Goal: Information Seeking & Learning: Find specific fact

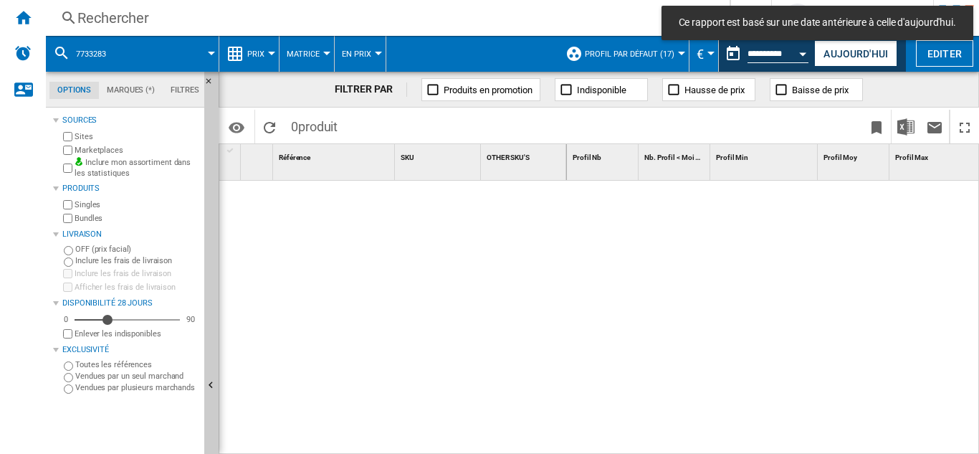
click at [135, 15] on div "Rechercher" at bounding box center [384, 18] width 615 height 20
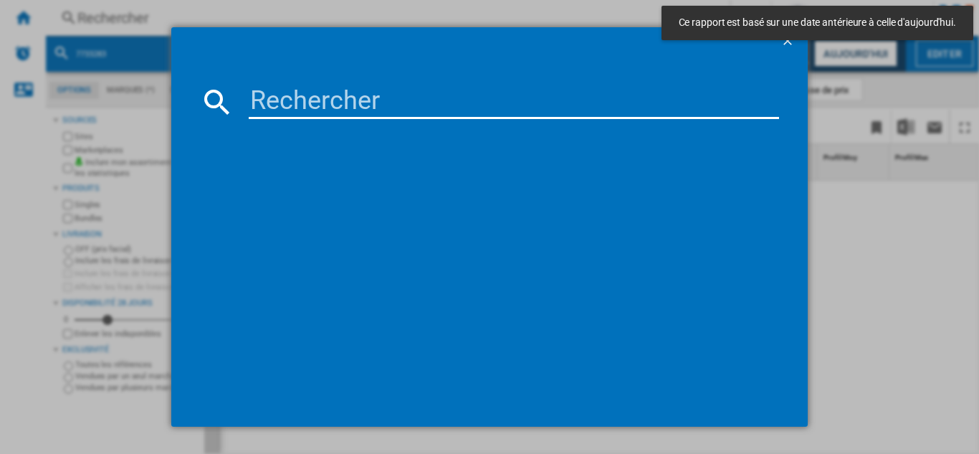
click at [283, 103] on input at bounding box center [514, 102] width 531 height 34
paste input "7947658"
type input "7947658"
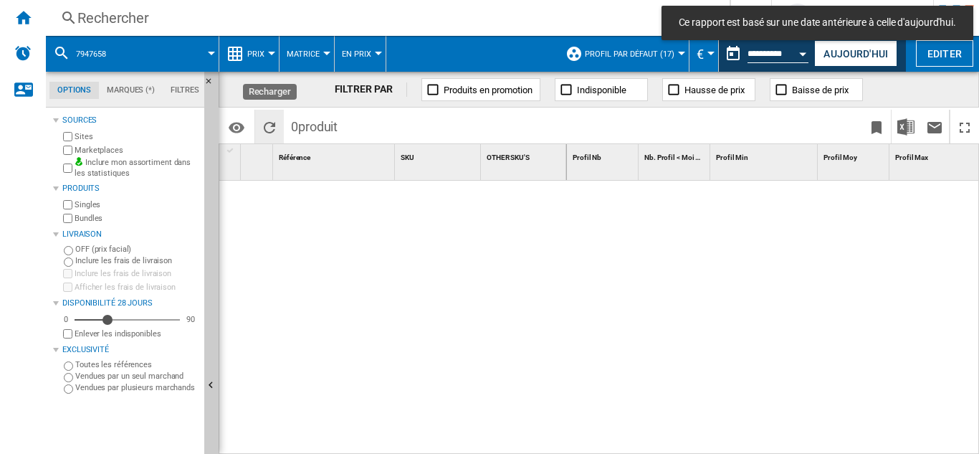
click at [269, 132] on ng-md-icon "Recharger" at bounding box center [269, 127] width 17 height 17
click at [126, 15] on div "Rechercher" at bounding box center [384, 18] width 615 height 20
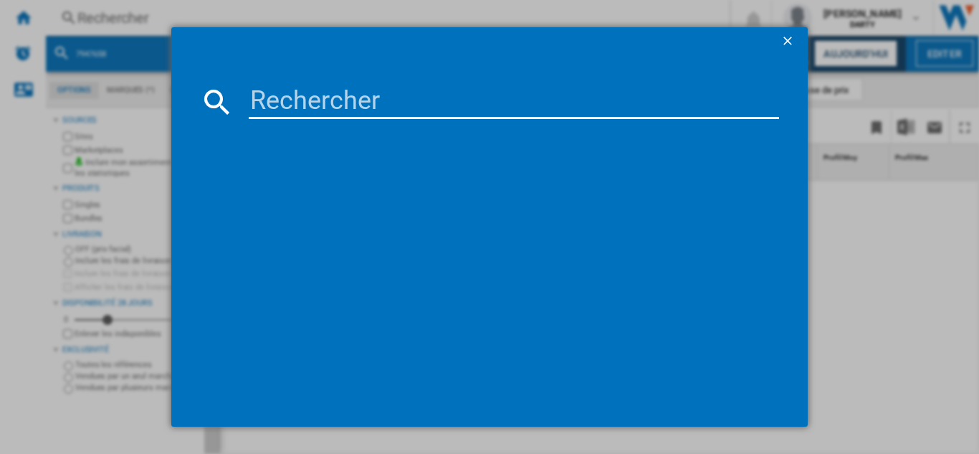
click at [302, 107] on input at bounding box center [514, 102] width 531 height 34
paste input "7947658"
type input "7947658"
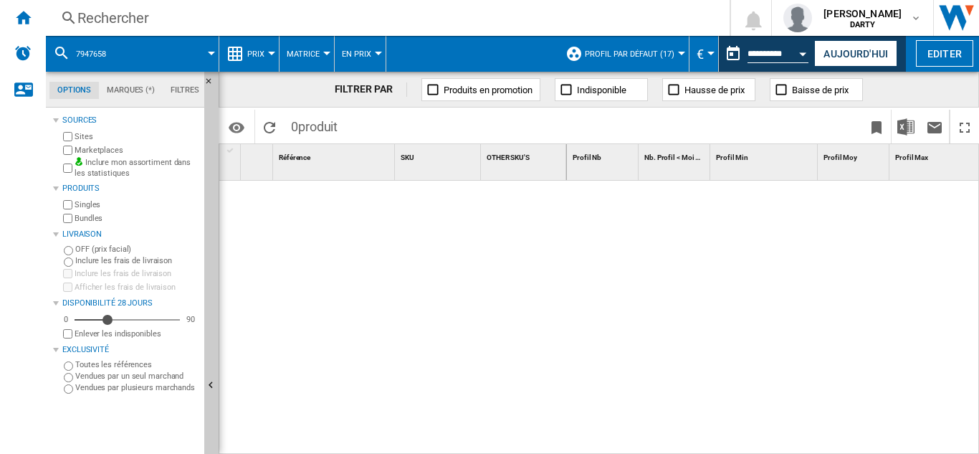
click at [138, 14] on div "Rechercher" at bounding box center [384, 18] width 615 height 20
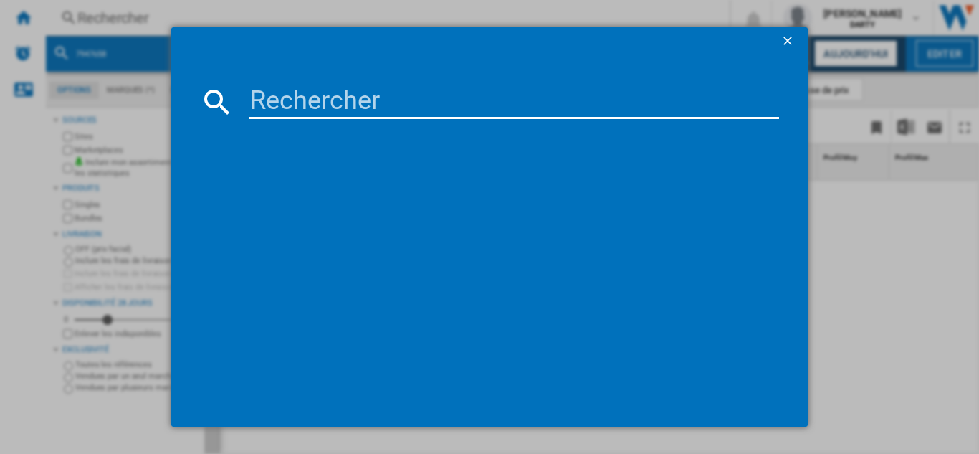
click at [298, 103] on input at bounding box center [514, 102] width 531 height 34
paste input "7055048"
type input "7055048"
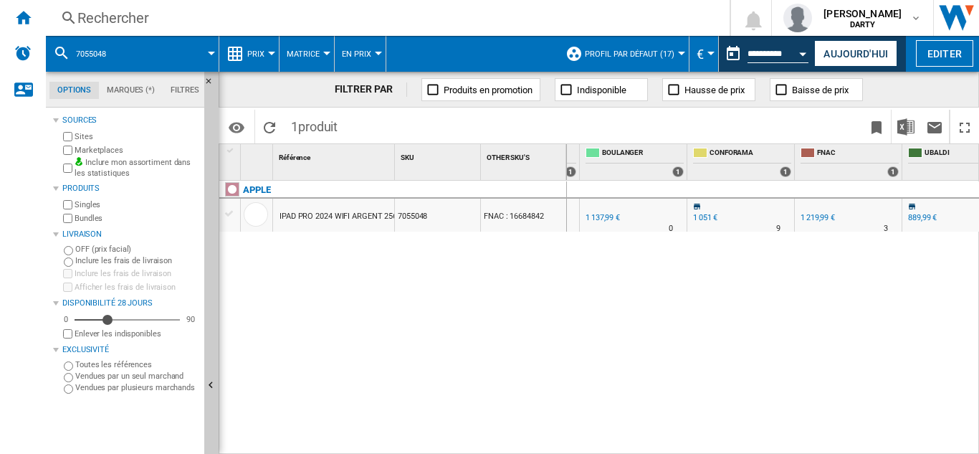
scroll to position [0, 1222]
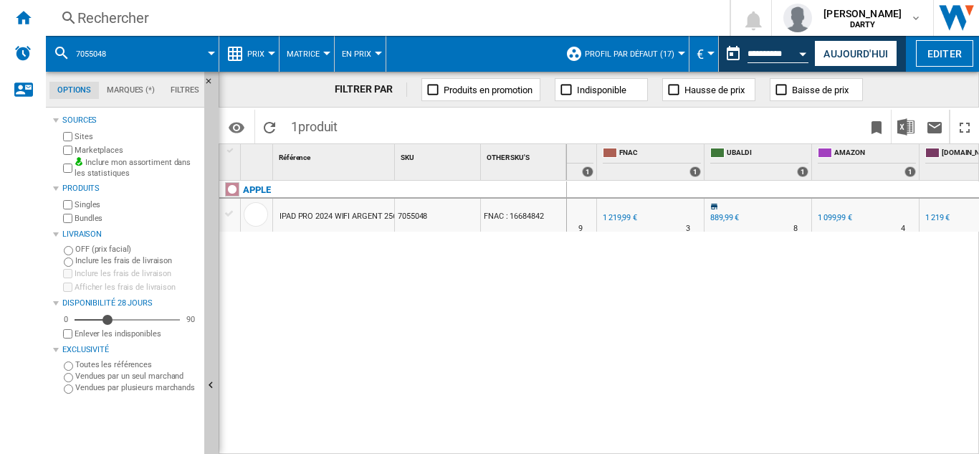
click at [115, 14] on div "Rechercher" at bounding box center [384, 18] width 615 height 20
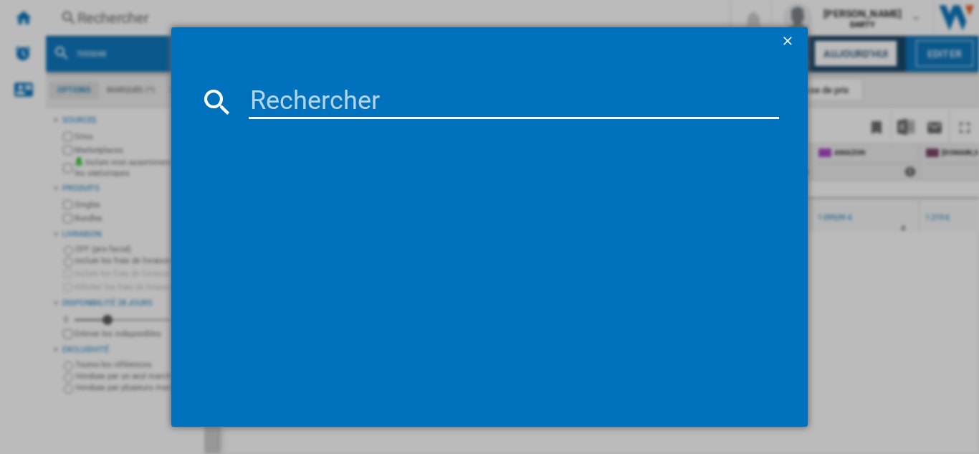
click at [295, 105] on input at bounding box center [514, 102] width 531 height 34
type input "7540043"
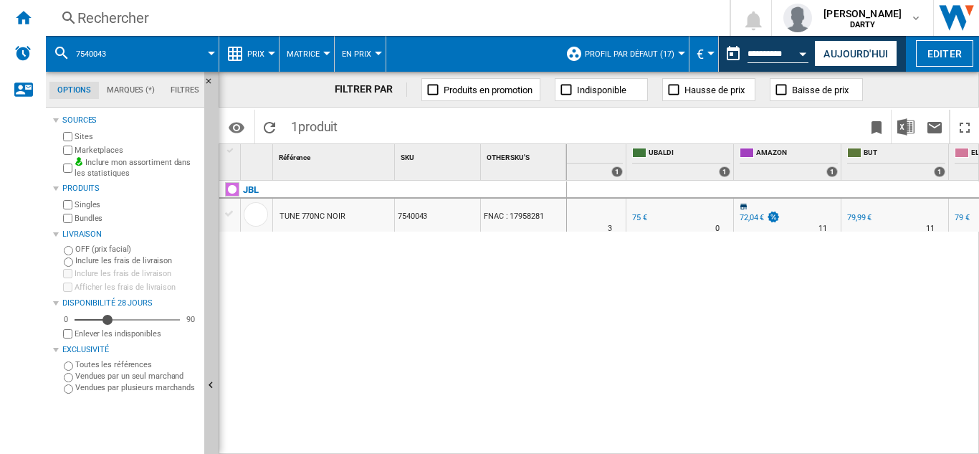
scroll to position [0, 1493]
click at [132, 19] on div "Rechercher" at bounding box center [384, 18] width 615 height 20
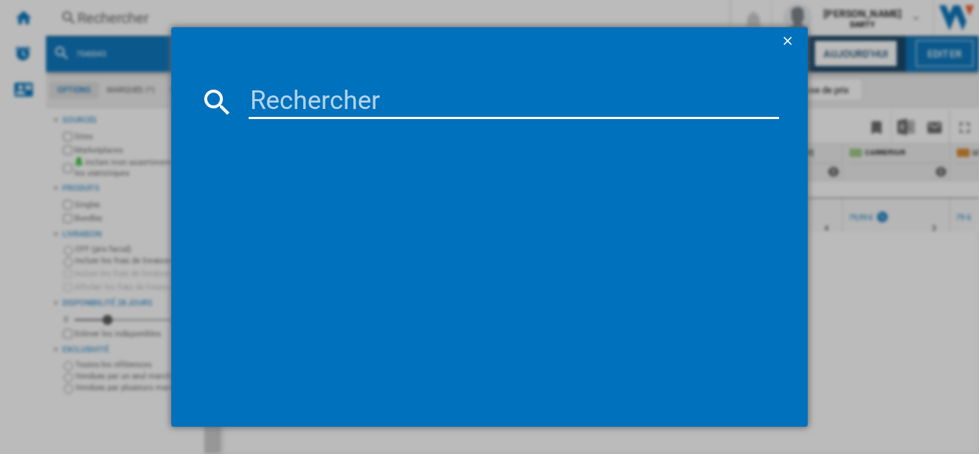
type input "4248910"
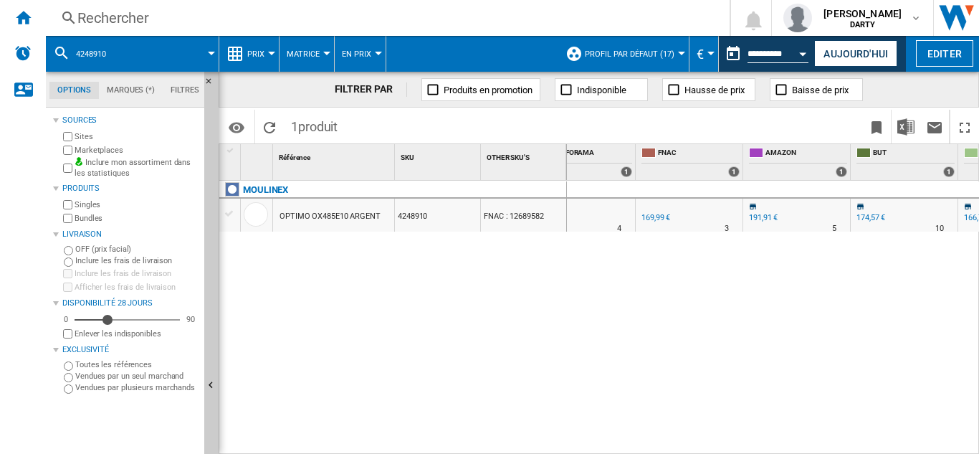
scroll to position [0, 1257]
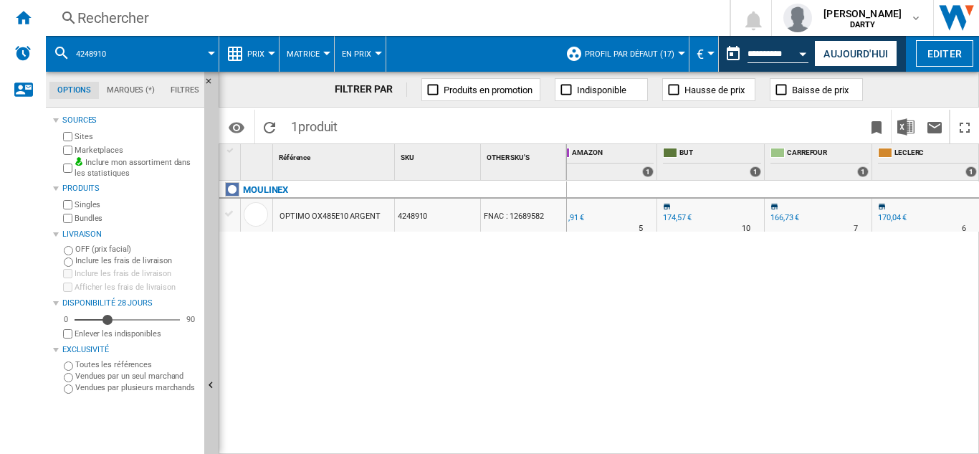
click at [803, 57] on button "Open calendar" at bounding box center [804, 52] width 26 height 26
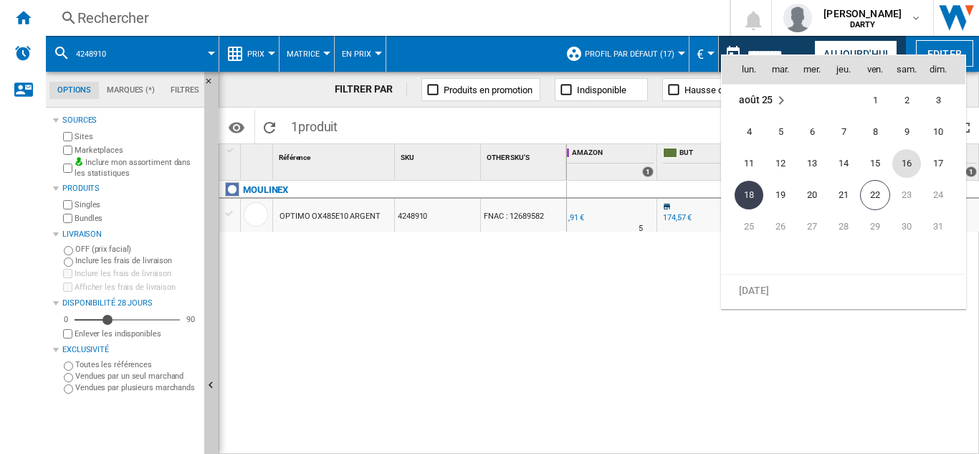
click at [911, 161] on span "16" at bounding box center [907, 163] width 29 height 29
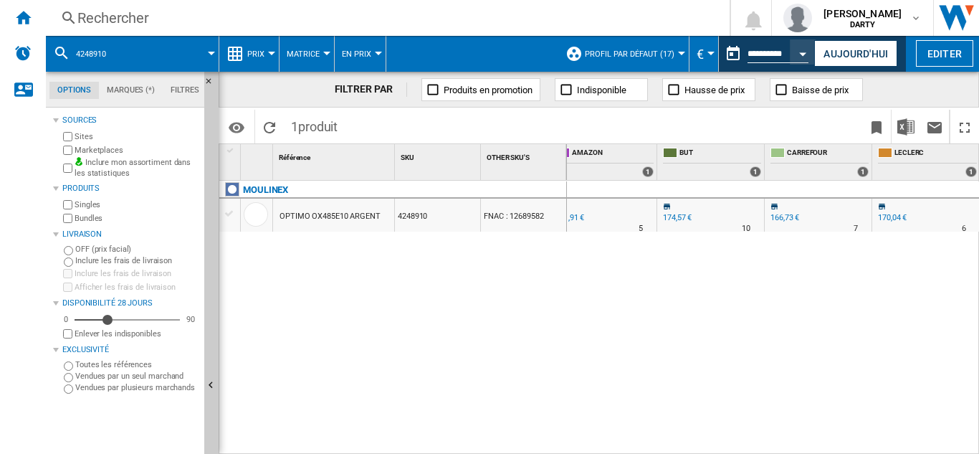
type input "**********"
click at [141, 16] on div "Rechercher" at bounding box center [384, 18] width 615 height 20
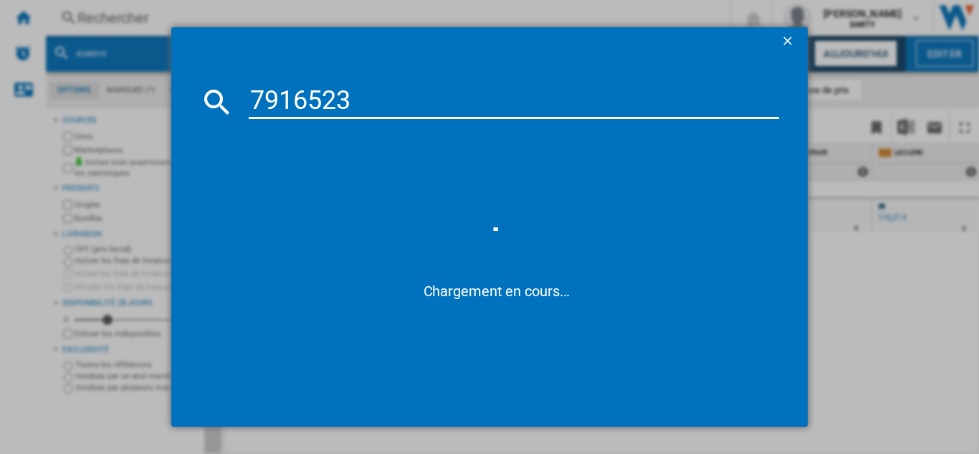
type input "7916523"
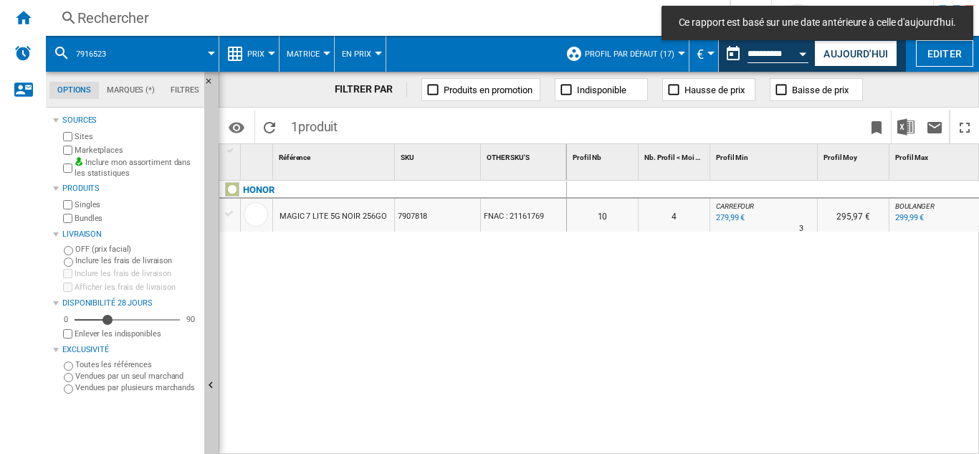
click at [800, 49] on button "Open calendar" at bounding box center [804, 52] width 26 height 26
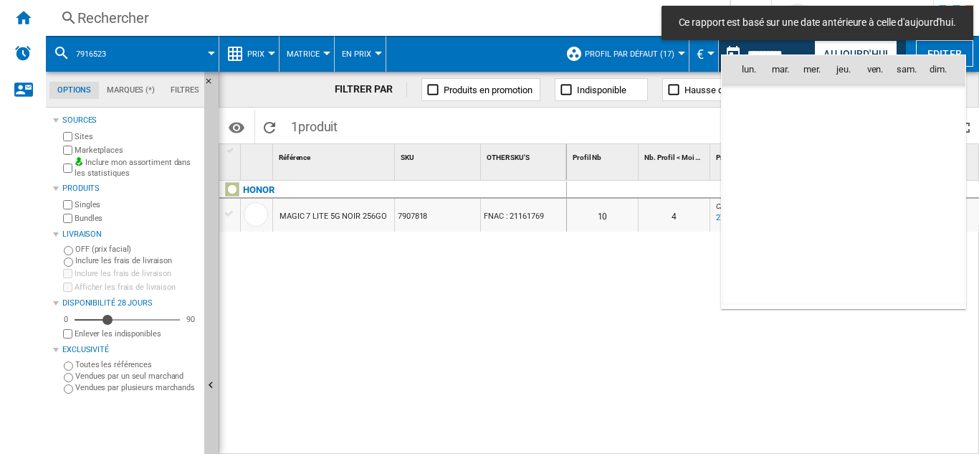
scroll to position [6841, 0]
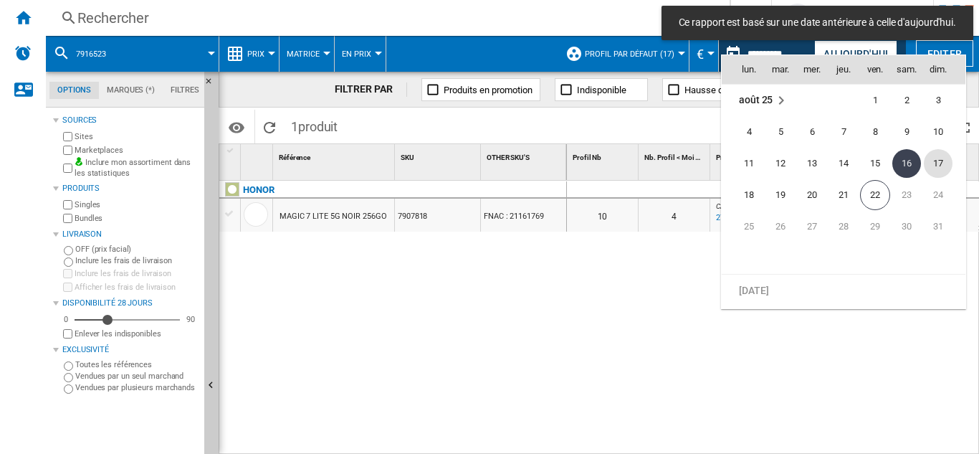
click at [933, 166] on span "17" at bounding box center [938, 163] width 29 height 29
type input "**********"
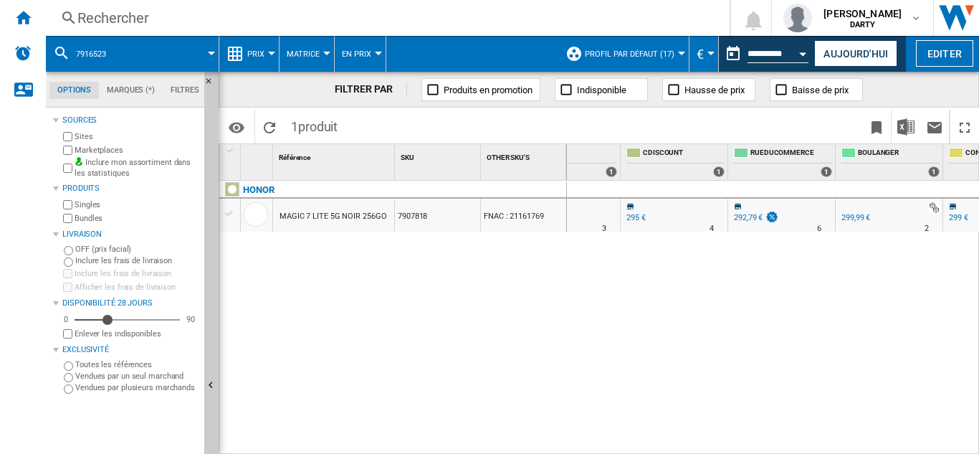
scroll to position [0, 935]
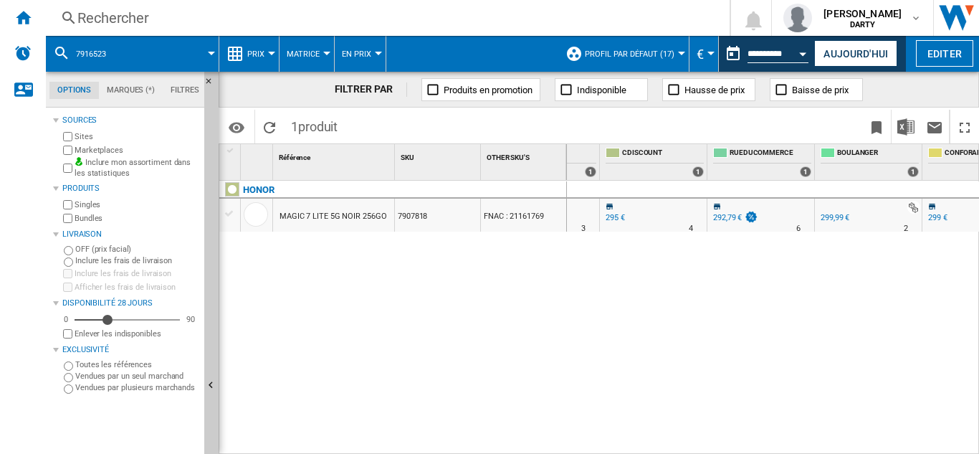
click at [105, 19] on div "Rechercher" at bounding box center [384, 18] width 615 height 20
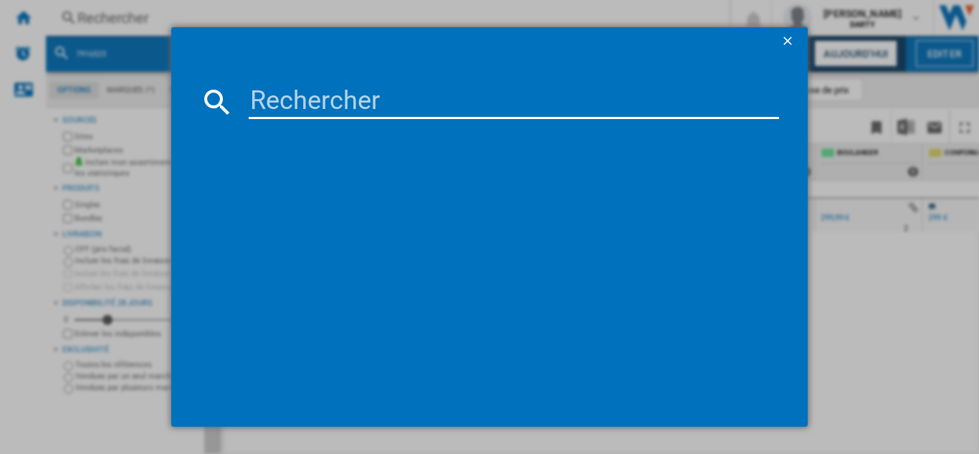
type input "7653026"
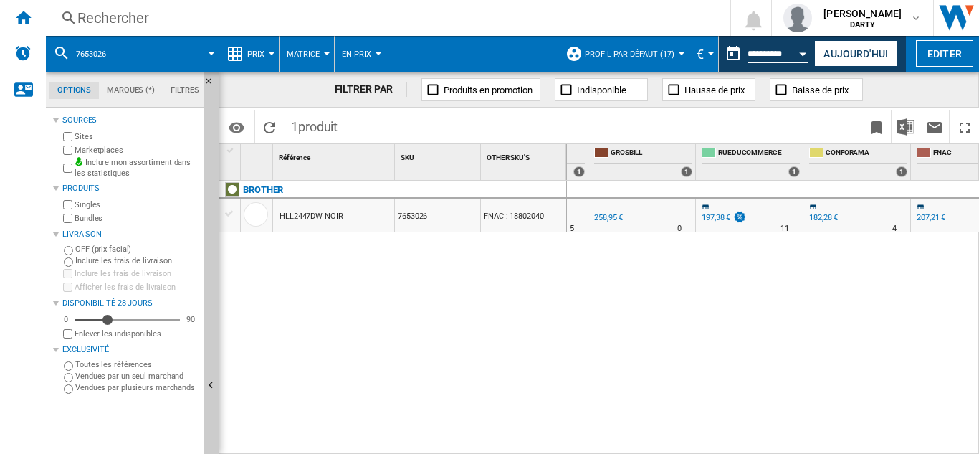
scroll to position [0, 1126]
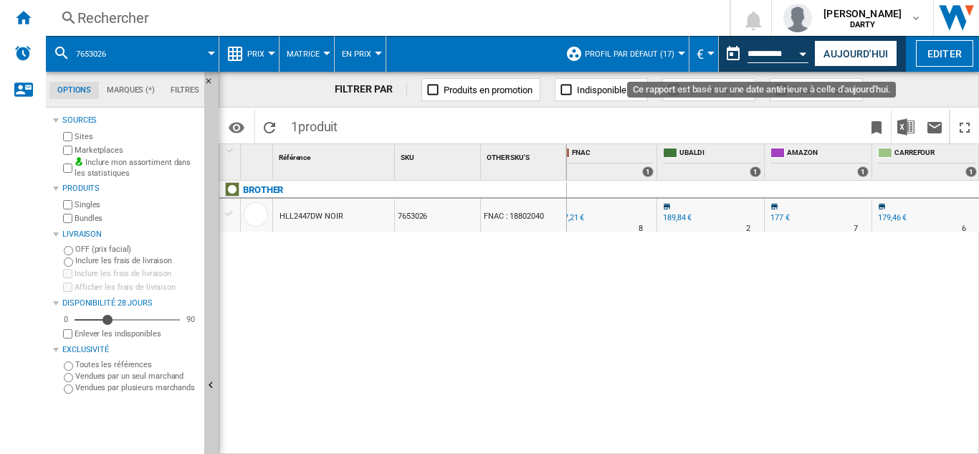
click at [802, 54] on div "Open calendar" at bounding box center [803, 54] width 7 height 4
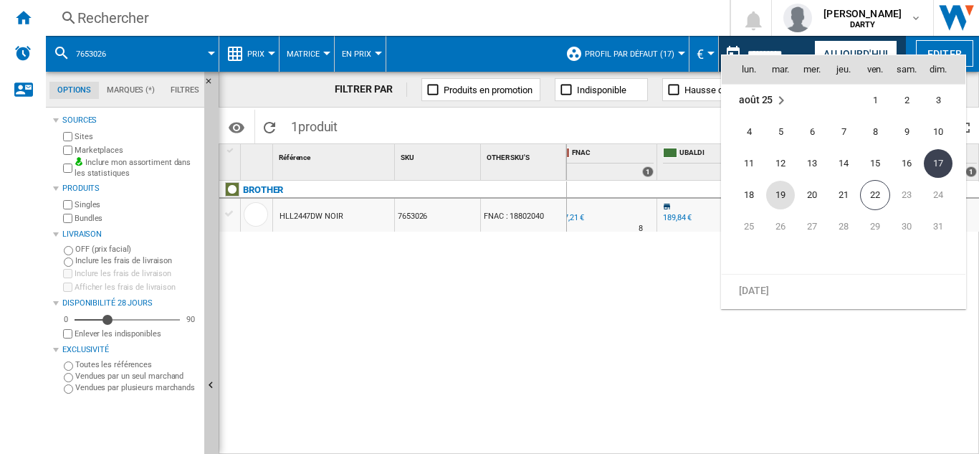
click at [775, 196] on span "19" at bounding box center [781, 195] width 29 height 29
type input "**********"
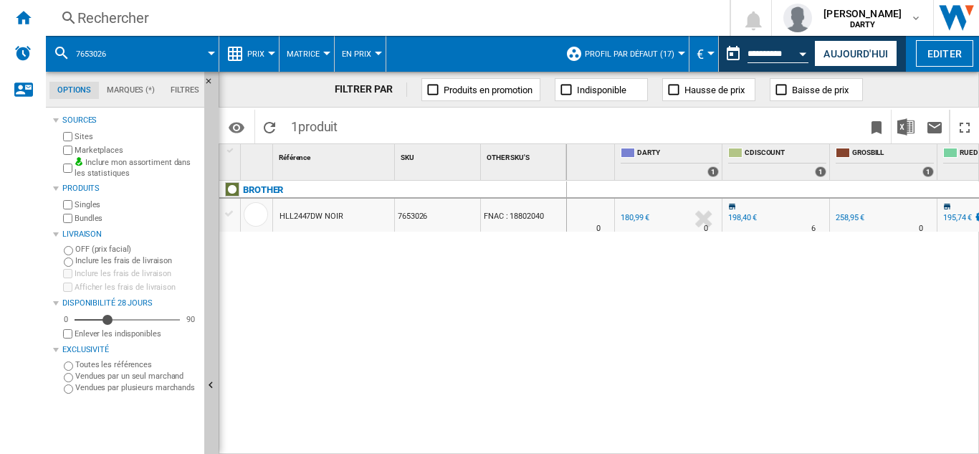
click at [116, 20] on div "Rechercher" at bounding box center [384, 18] width 615 height 20
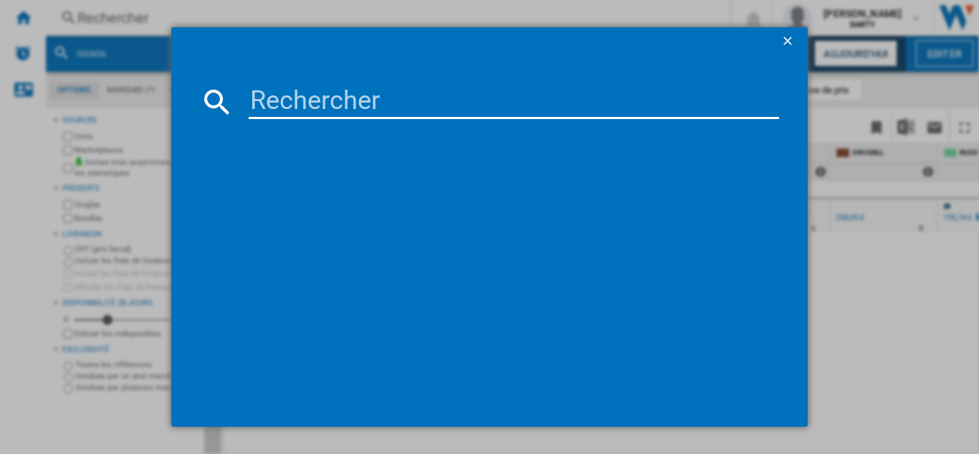
type input "7939809"
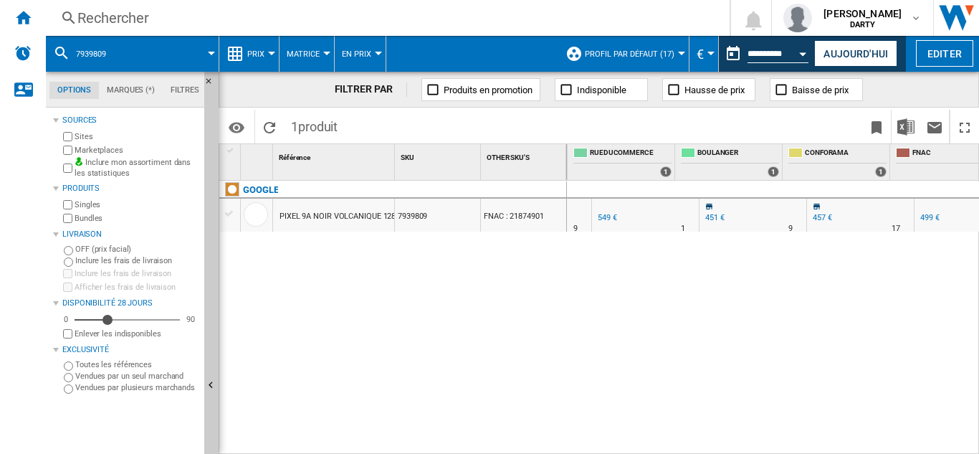
scroll to position [0, 1158]
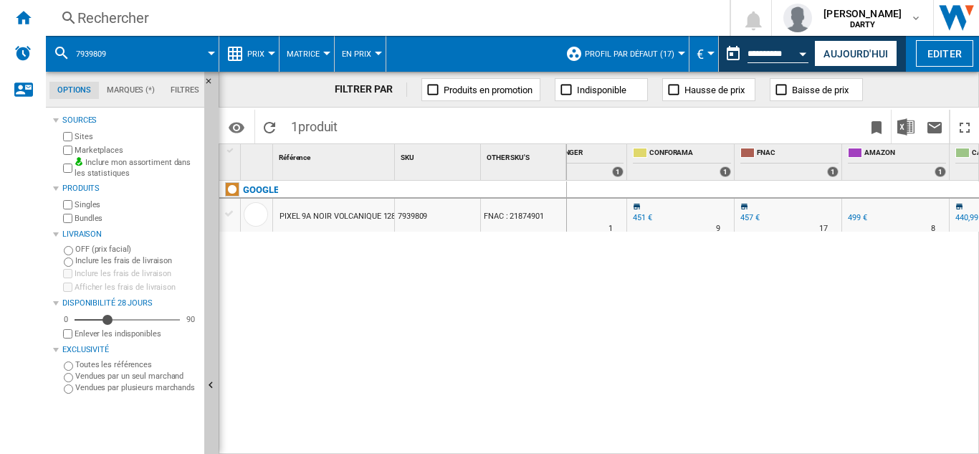
click at [130, 21] on div "Rechercher" at bounding box center [384, 18] width 615 height 20
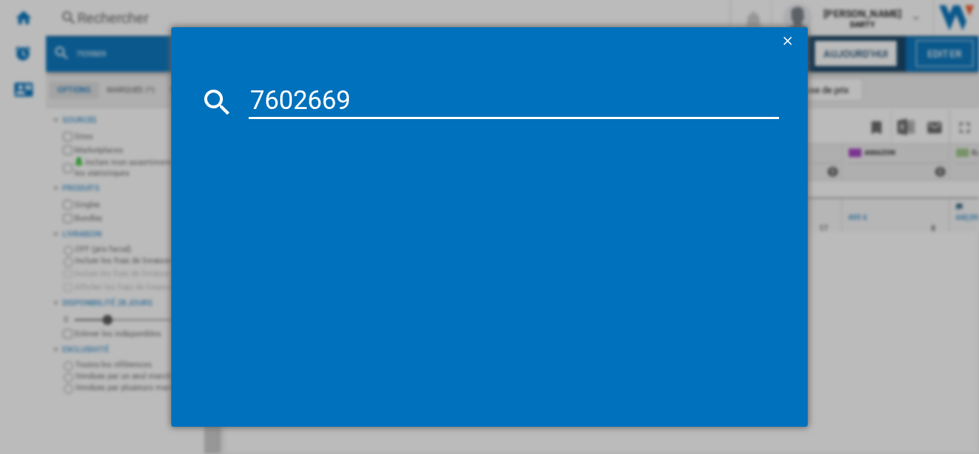
type input "7602669"
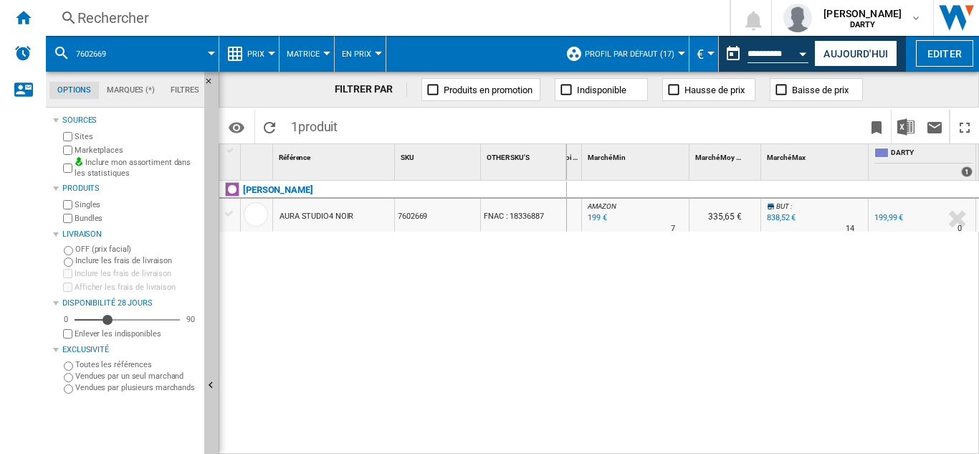
scroll to position [0, 561]
click at [111, 14] on div "Rechercher" at bounding box center [384, 18] width 615 height 20
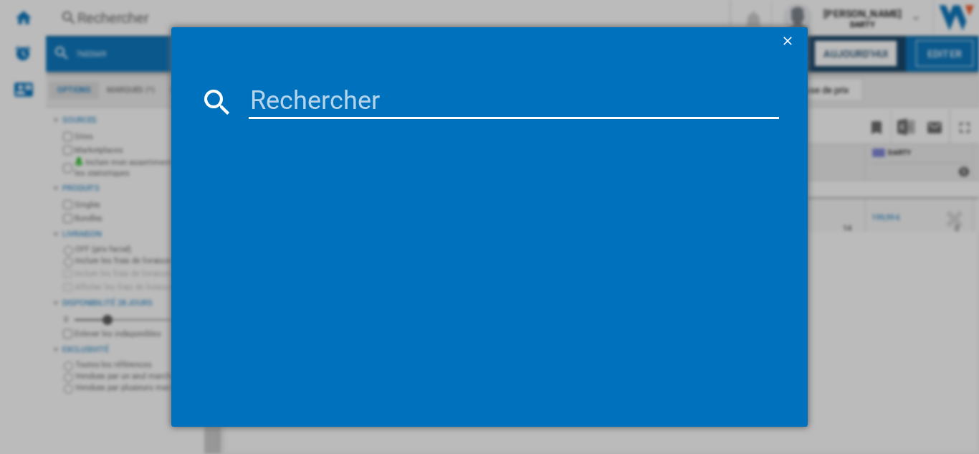
type input "7663994"
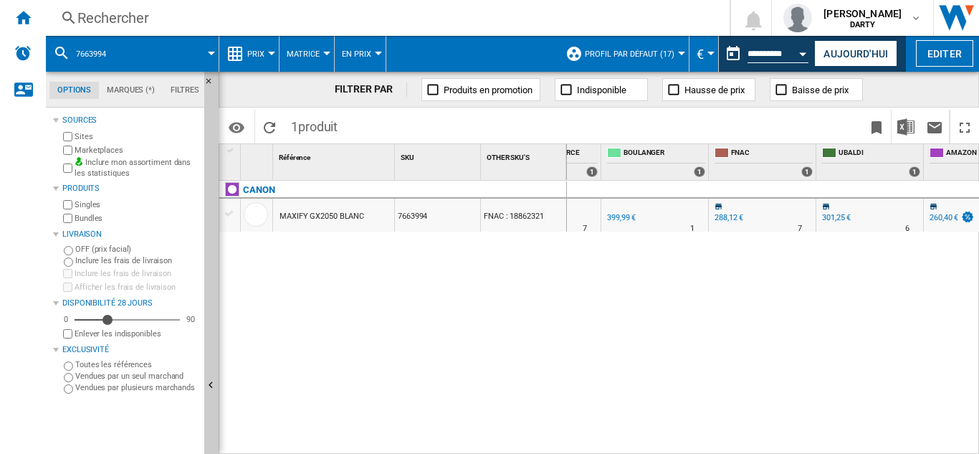
scroll to position [0, 1338]
click at [126, 16] on div "Rechercher" at bounding box center [384, 18] width 615 height 20
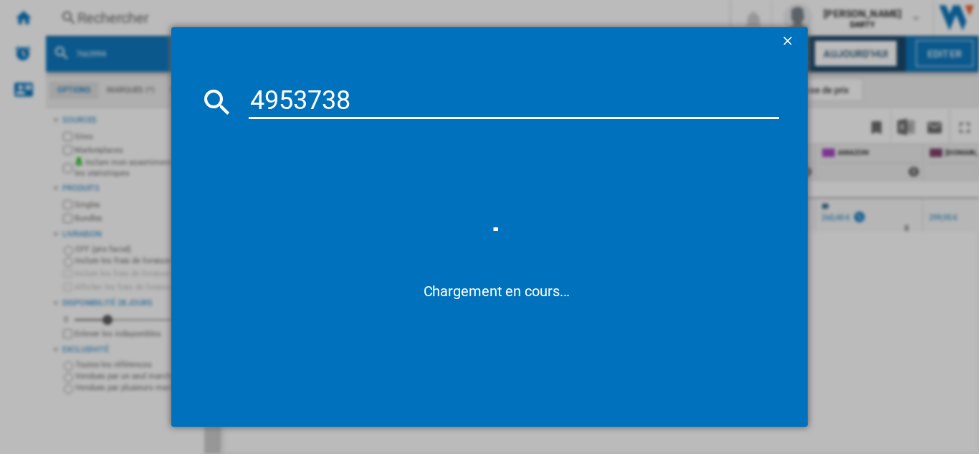
type input "4953738"
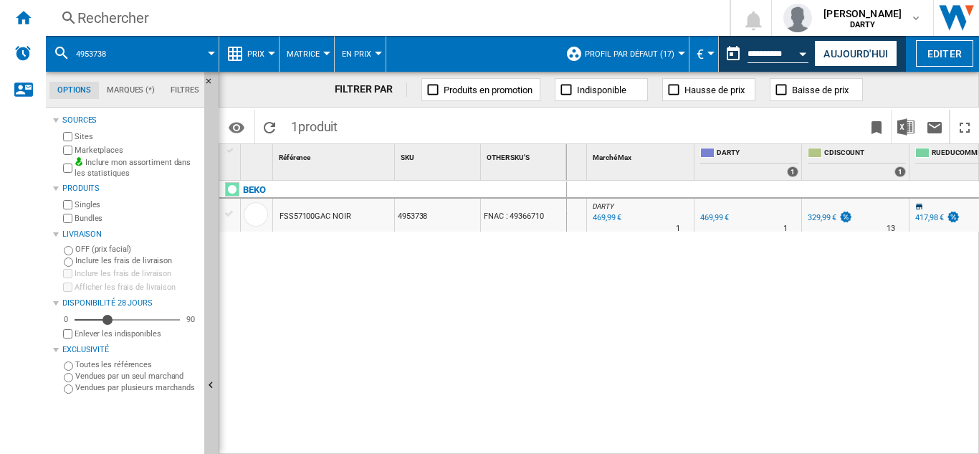
scroll to position [0, 736]
click at [111, 16] on div "Rechercher" at bounding box center [384, 18] width 615 height 20
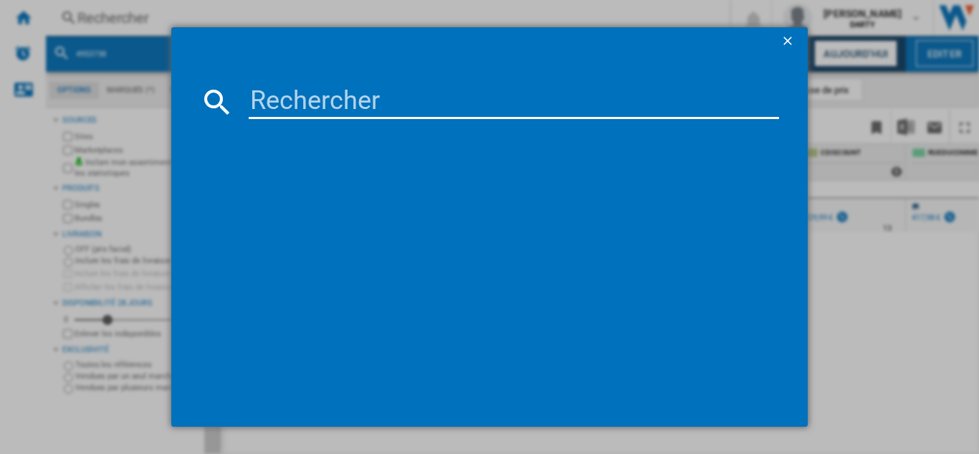
type input "7807910"
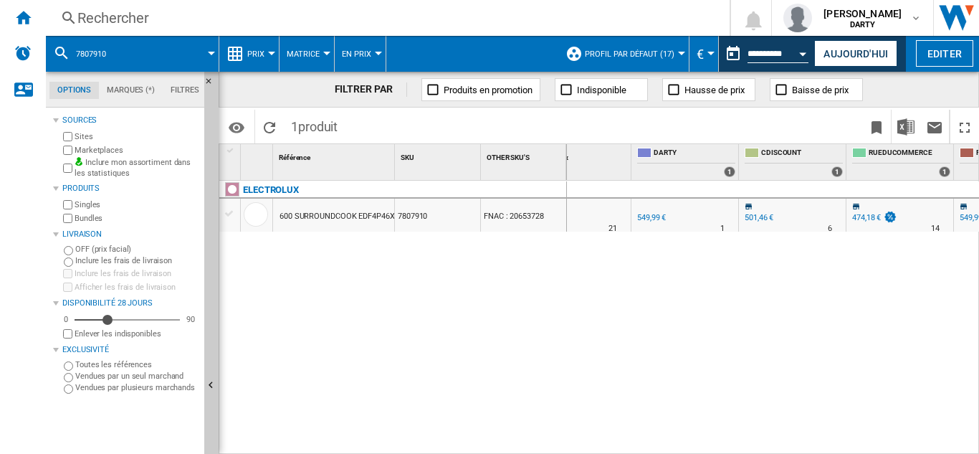
scroll to position [0, 835]
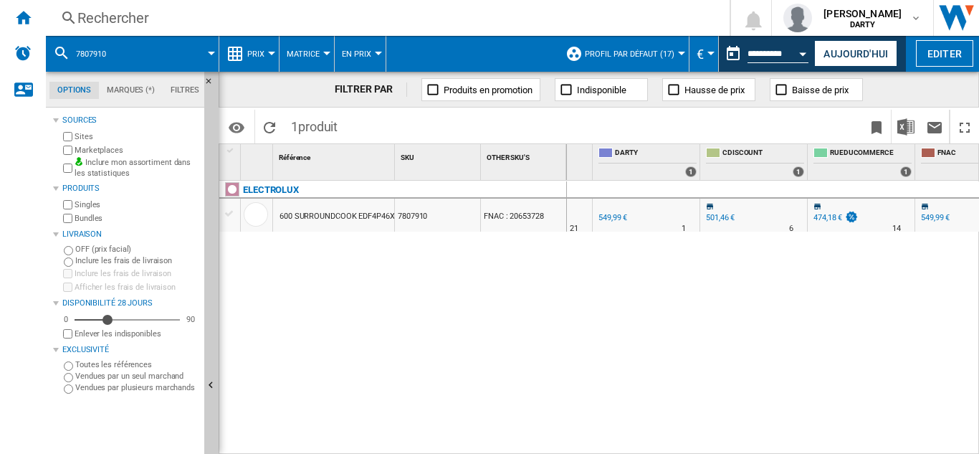
click at [383, 436] on div "ELECTROLUX 600 SURROUNDCOOK EDF4P46X2 INOX 7807910 FNAC : 20653728" at bounding box center [393, 314] width 348 height 266
